Goal: Find specific page/section

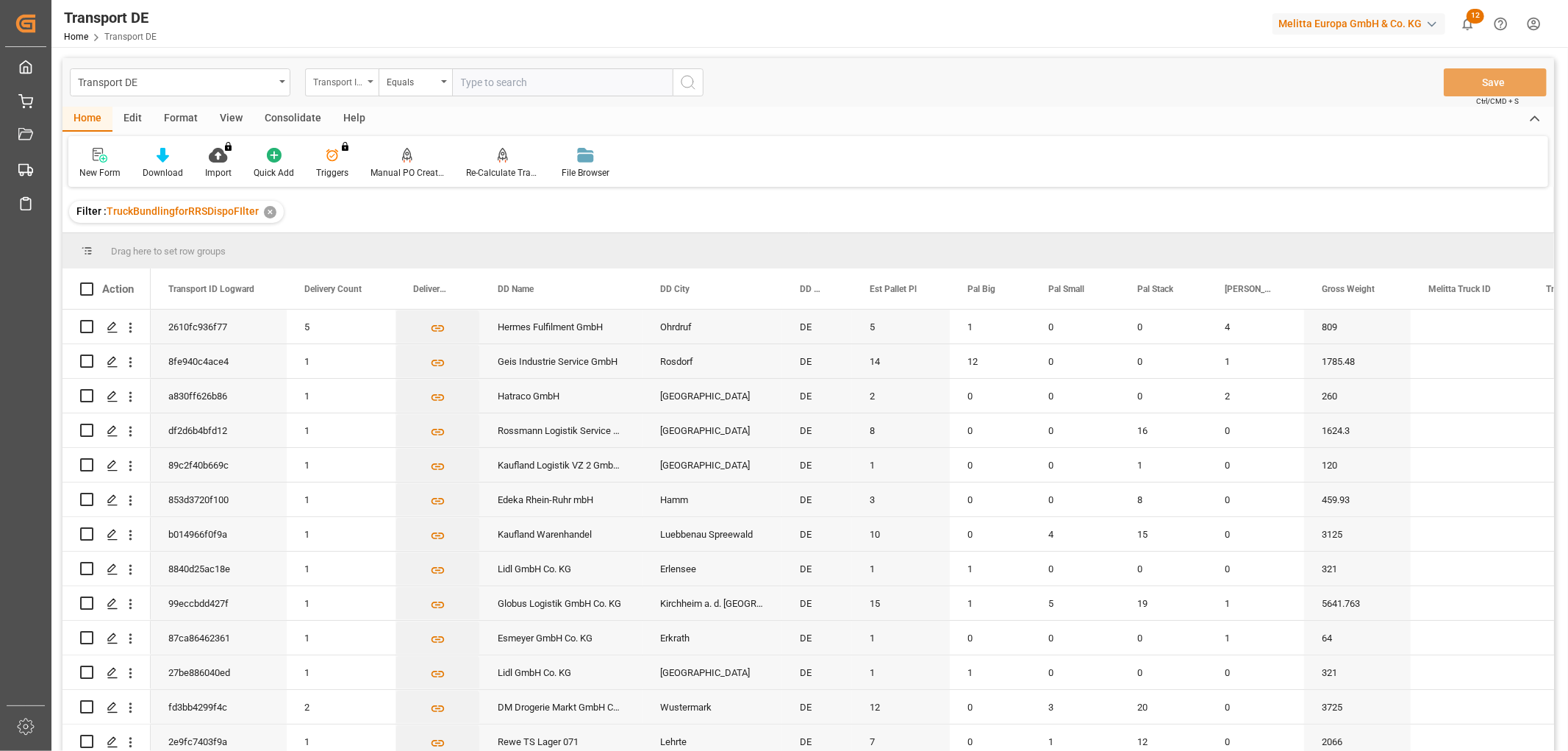
click at [332, 78] on div "Transport ID Logward" at bounding box center [339, 80] width 50 height 17
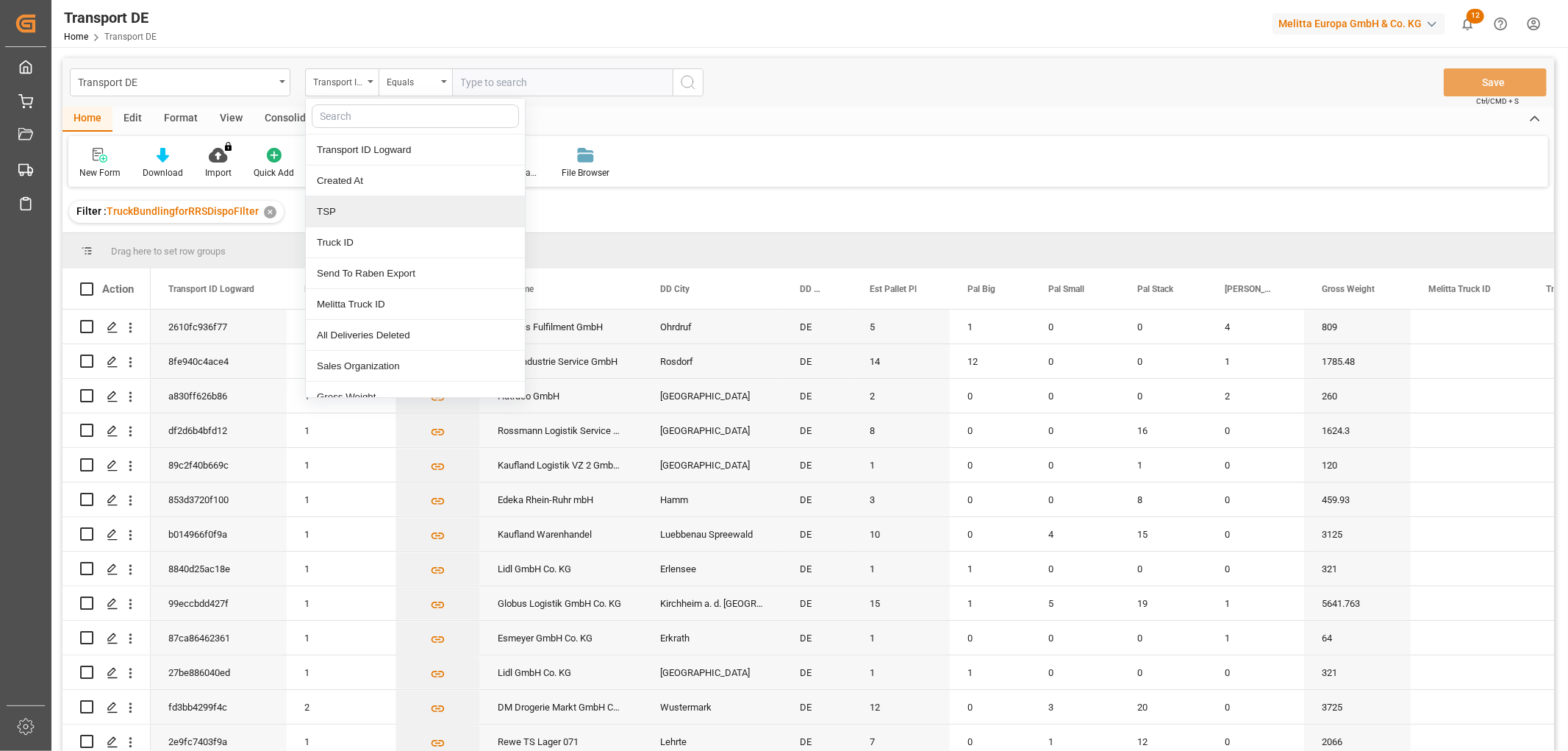
click at [340, 214] on div "TSP" at bounding box center [415, 212] width 219 height 31
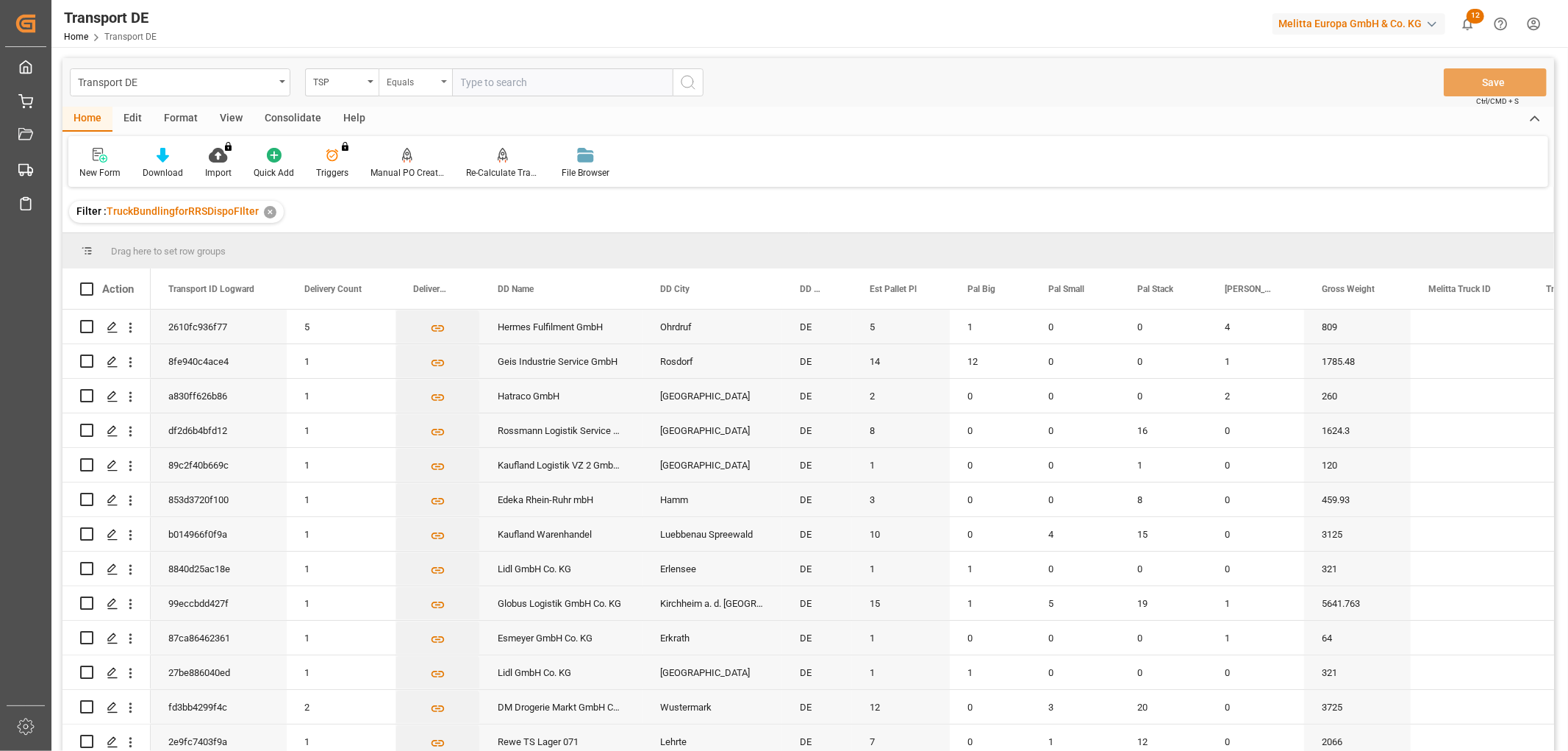
click at [413, 79] on div "Equals" at bounding box center [412, 80] width 50 height 17
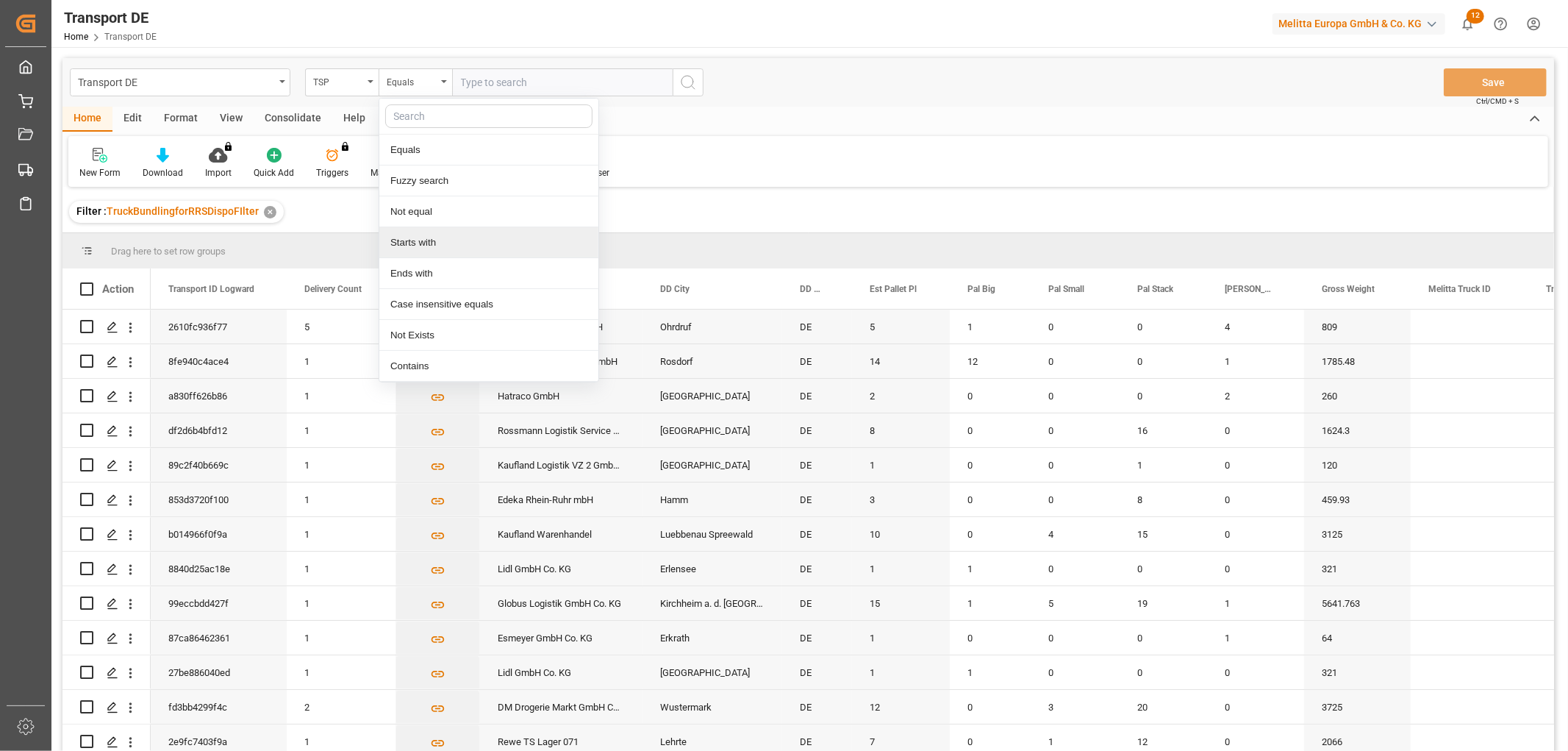
click at [403, 241] on div "Starts with" at bounding box center [488, 243] width 219 height 31
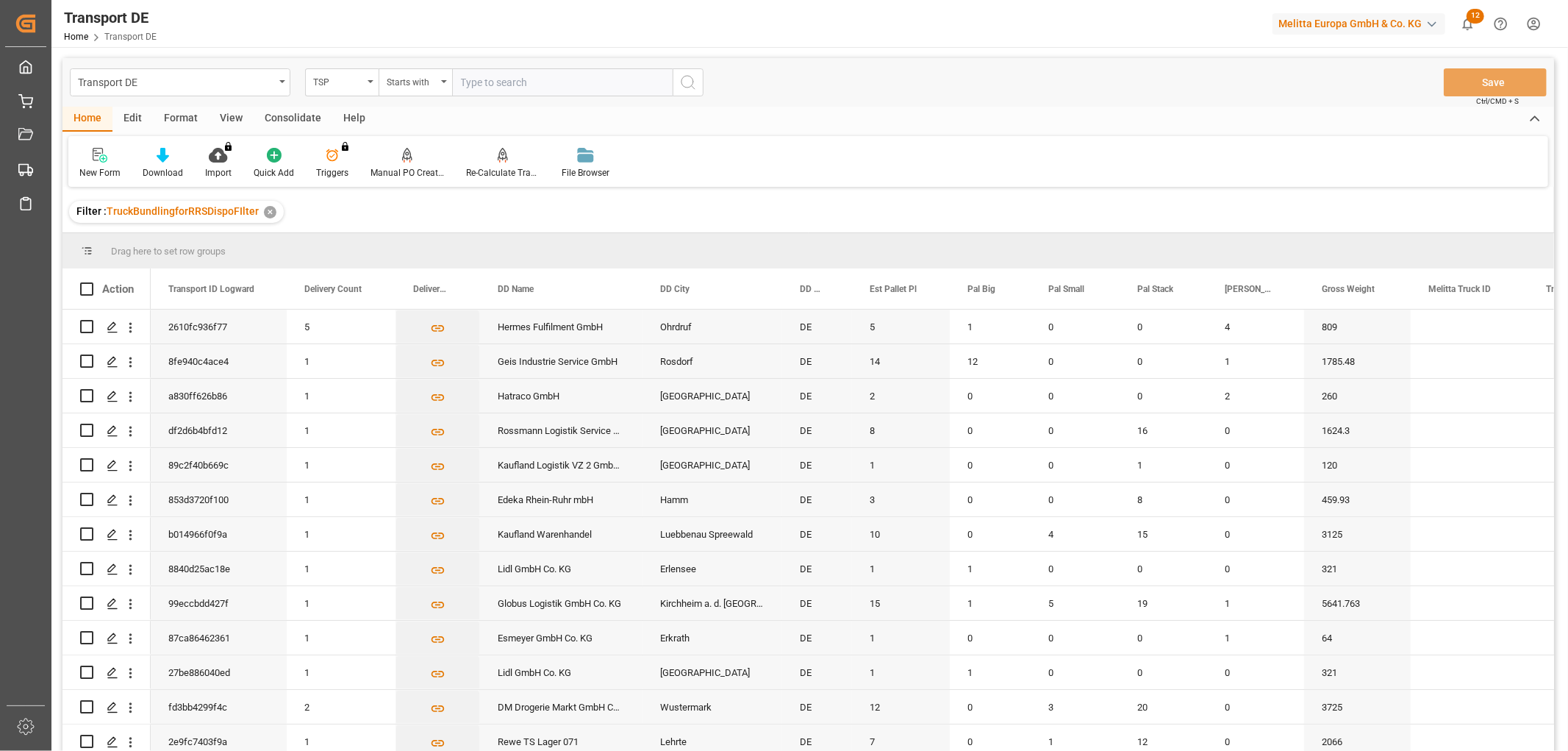
click at [474, 86] on input "text" at bounding box center [562, 83] width 221 height 28
type input "Self pickup DE"
click at [686, 83] on icon "search button" at bounding box center [688, 83] width 18 height 18
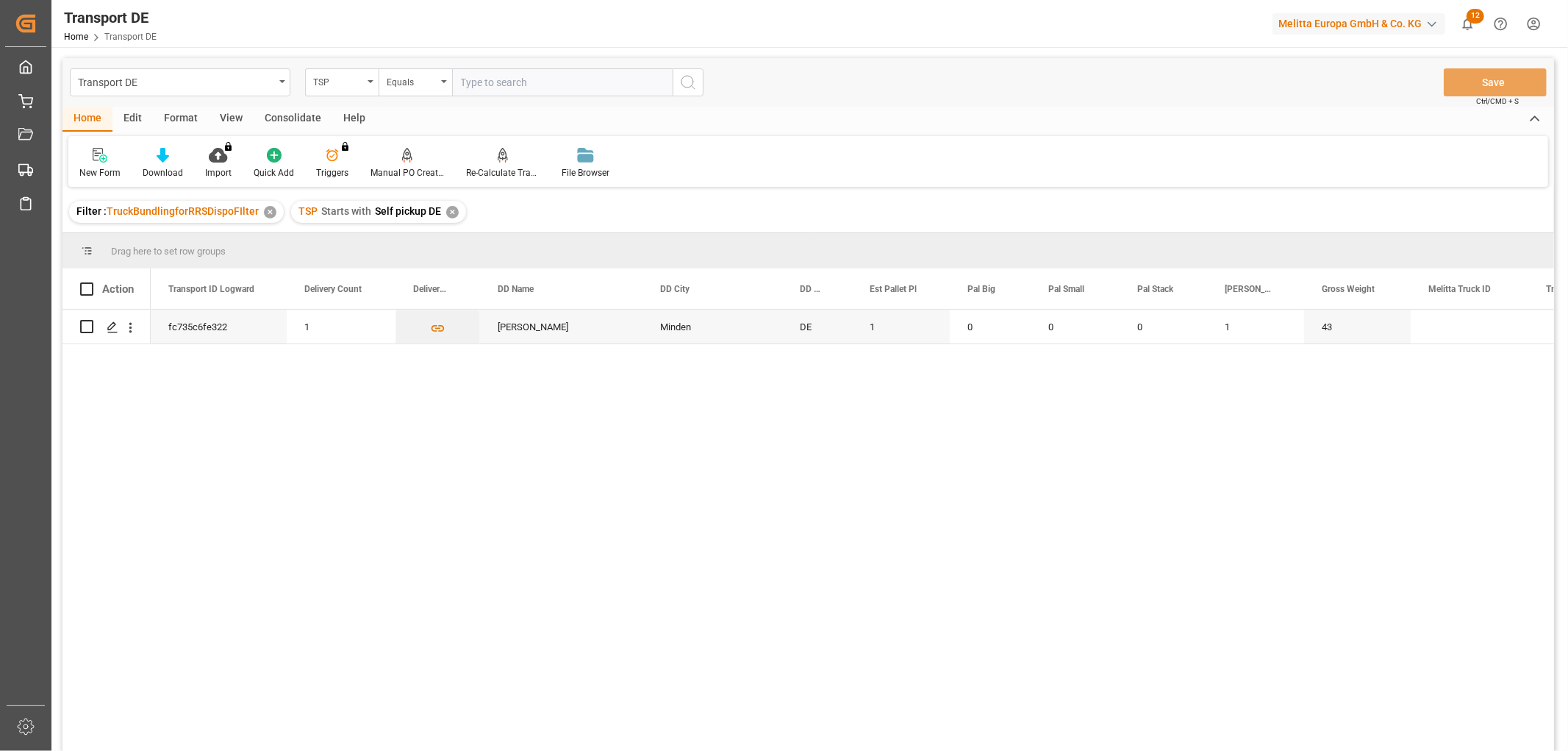
click at [449, 210] on div "✕" at bounding box center [452, 212] width 13 height 13
